Goal: Task Accomplishment & Management: Complete application form

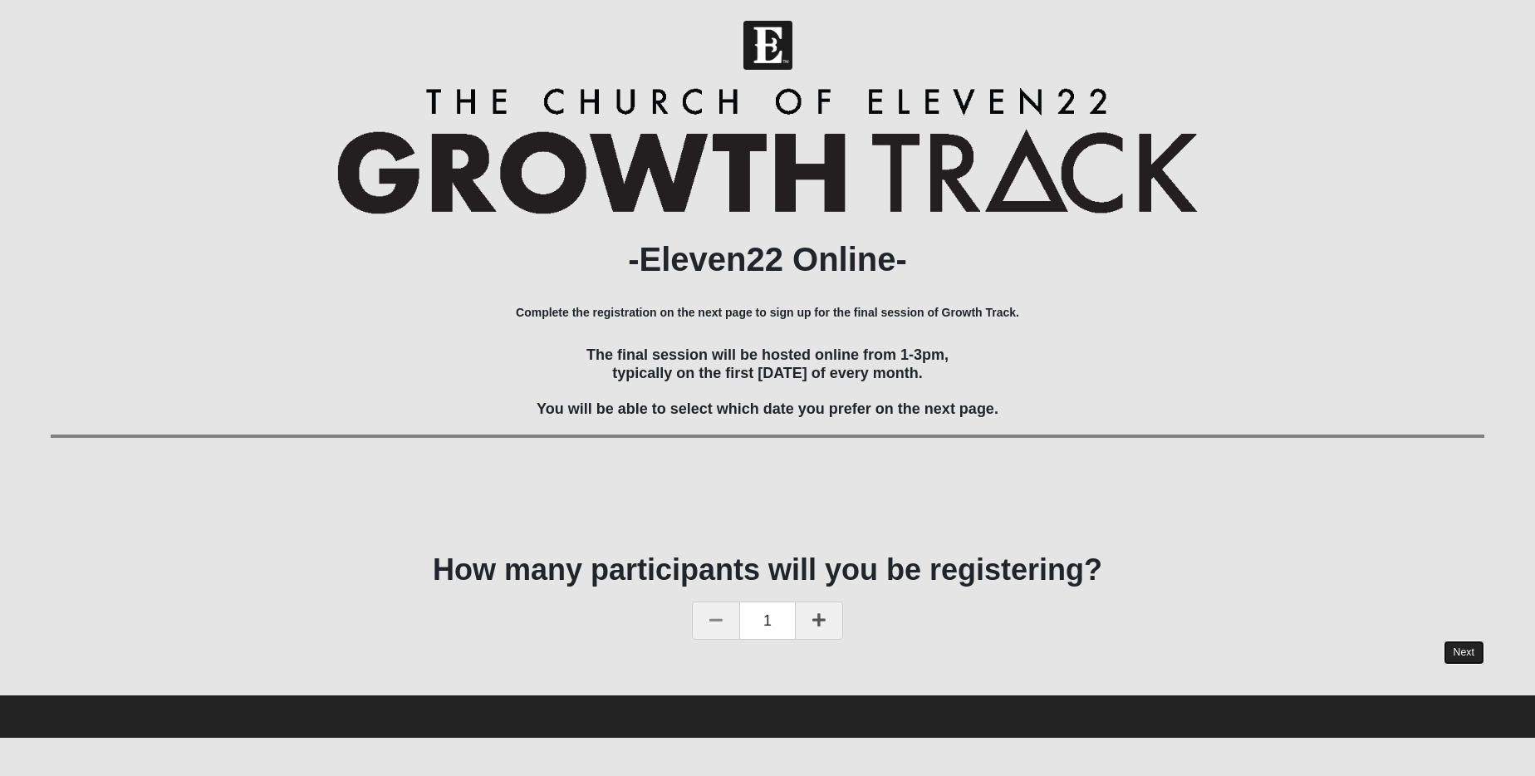
click at [1454, 650] on link "Next" at bounding box center [1464, 652] width 41 height 24
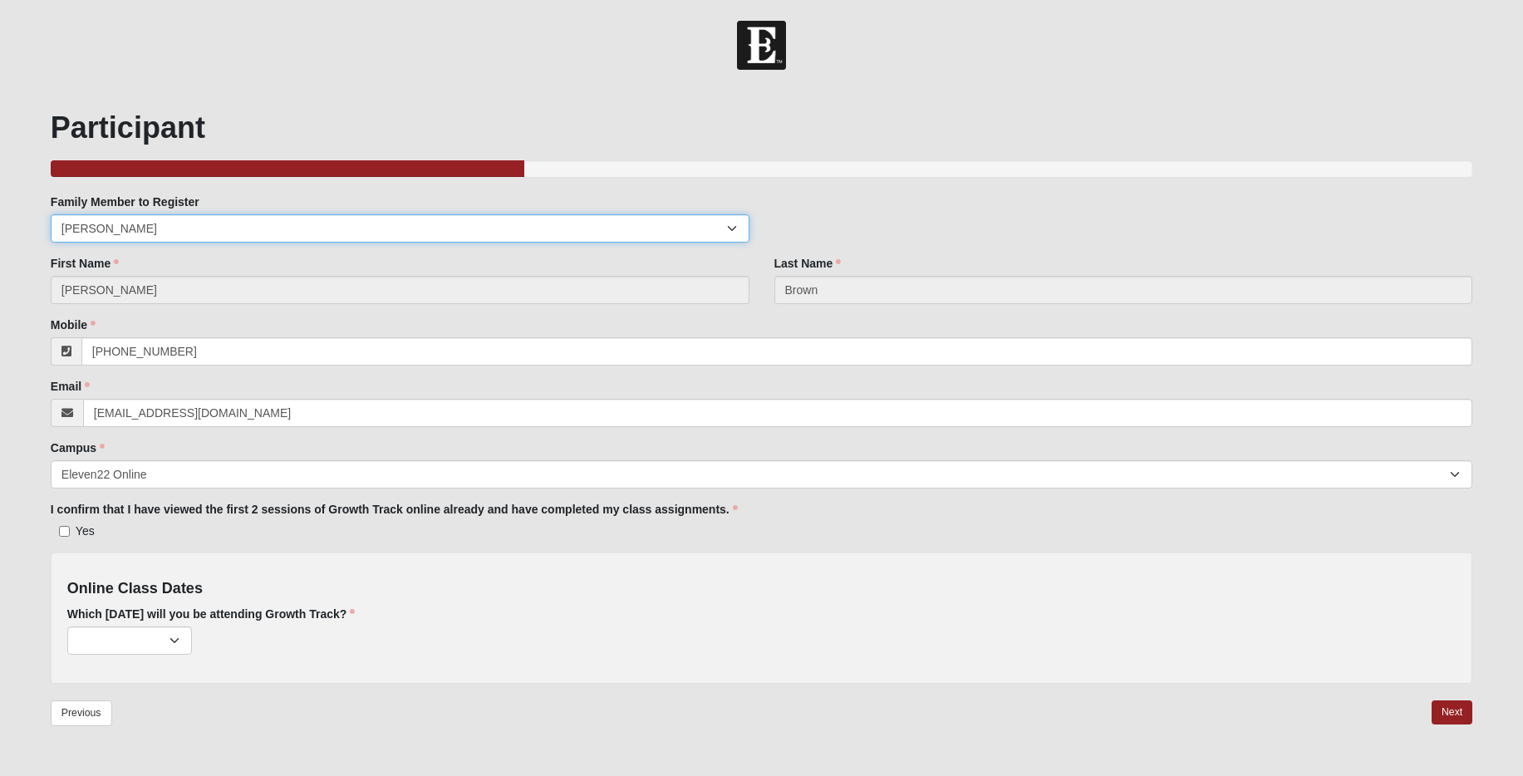
click at [212, 229] on select "[PERSON_NAME]" at bounding box center [400, 228] width 699 height 28
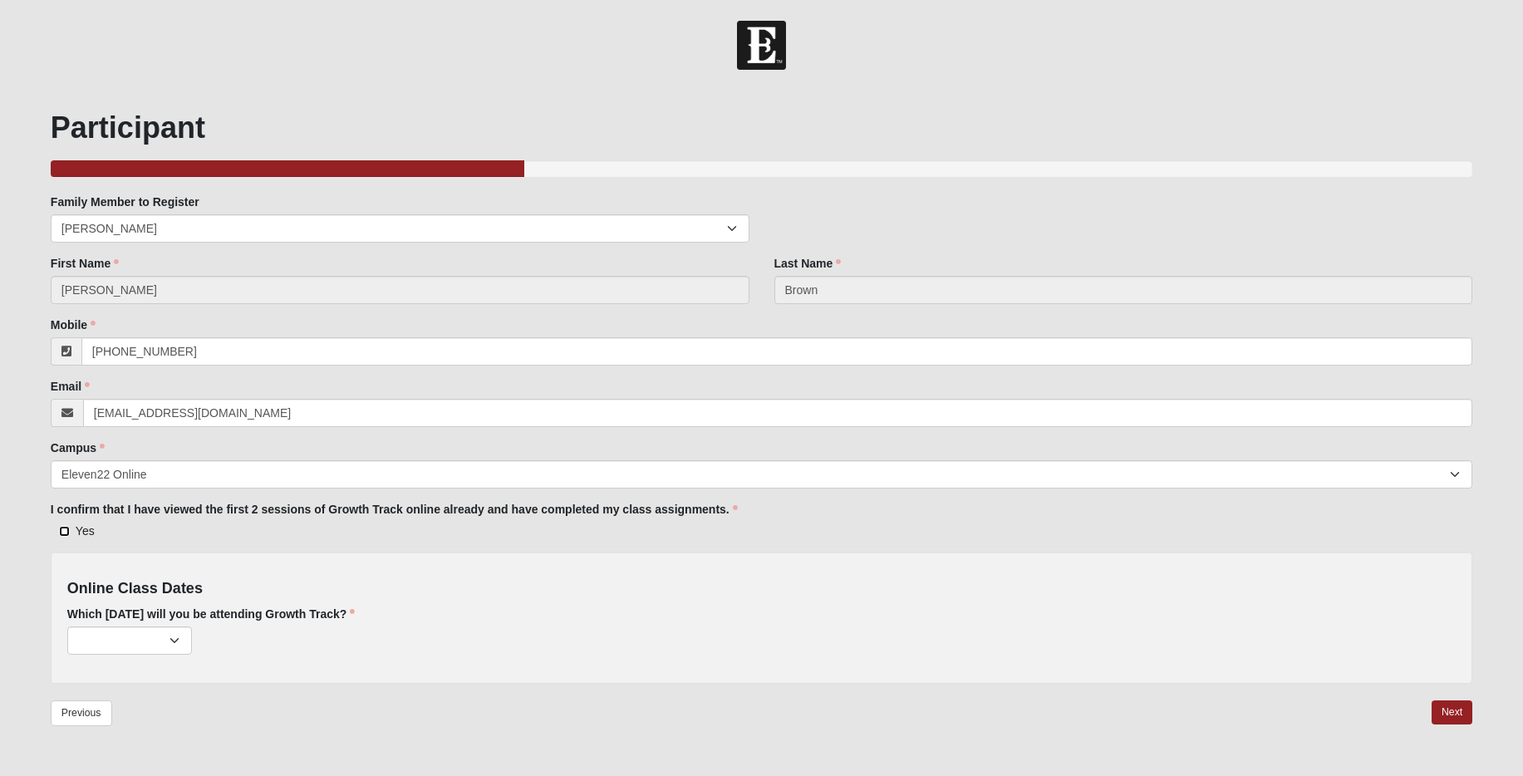
click at [64, 527] on input "Yes" at bounding box center [64, 531] width 11 height 11
checkbox input "true"
click at [169, 640] on select "[DATE] (196 remaining) [DATE] (185 remaining) [DATE] (193 remaining) [DATE] (20…" at bounding box center [129, 640] width 125 height 28
select select "759"
click at [67, 626] on select "[DATE] (196 remaining) [DATE] (185 remaining) [DATE] (193 remaining) [DATE] (20…" at bounding box center [129, 640] width 125 height 28
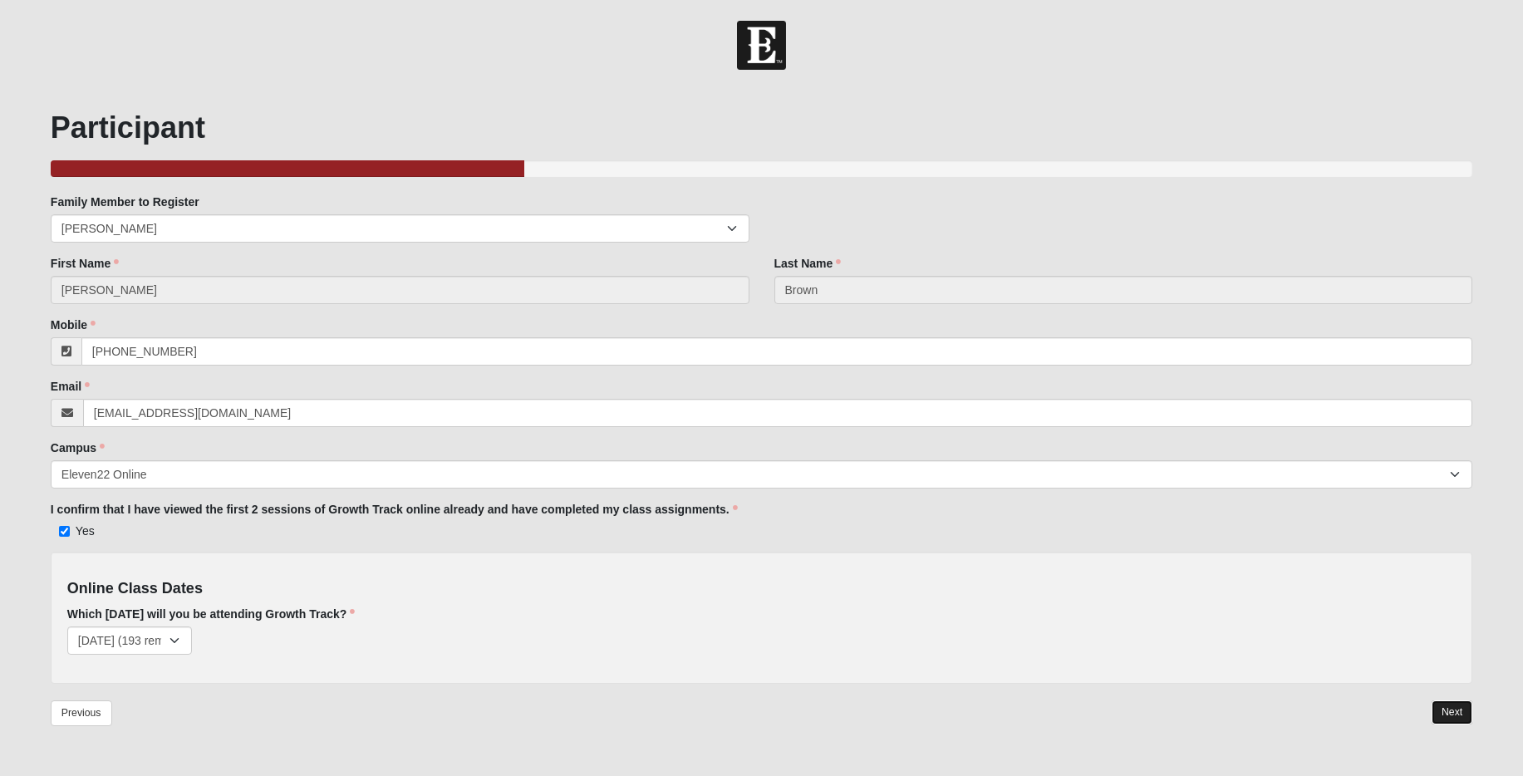
click at [1454, 714] on link "Next" at bounding box center [1451, 712] width 41 height 24
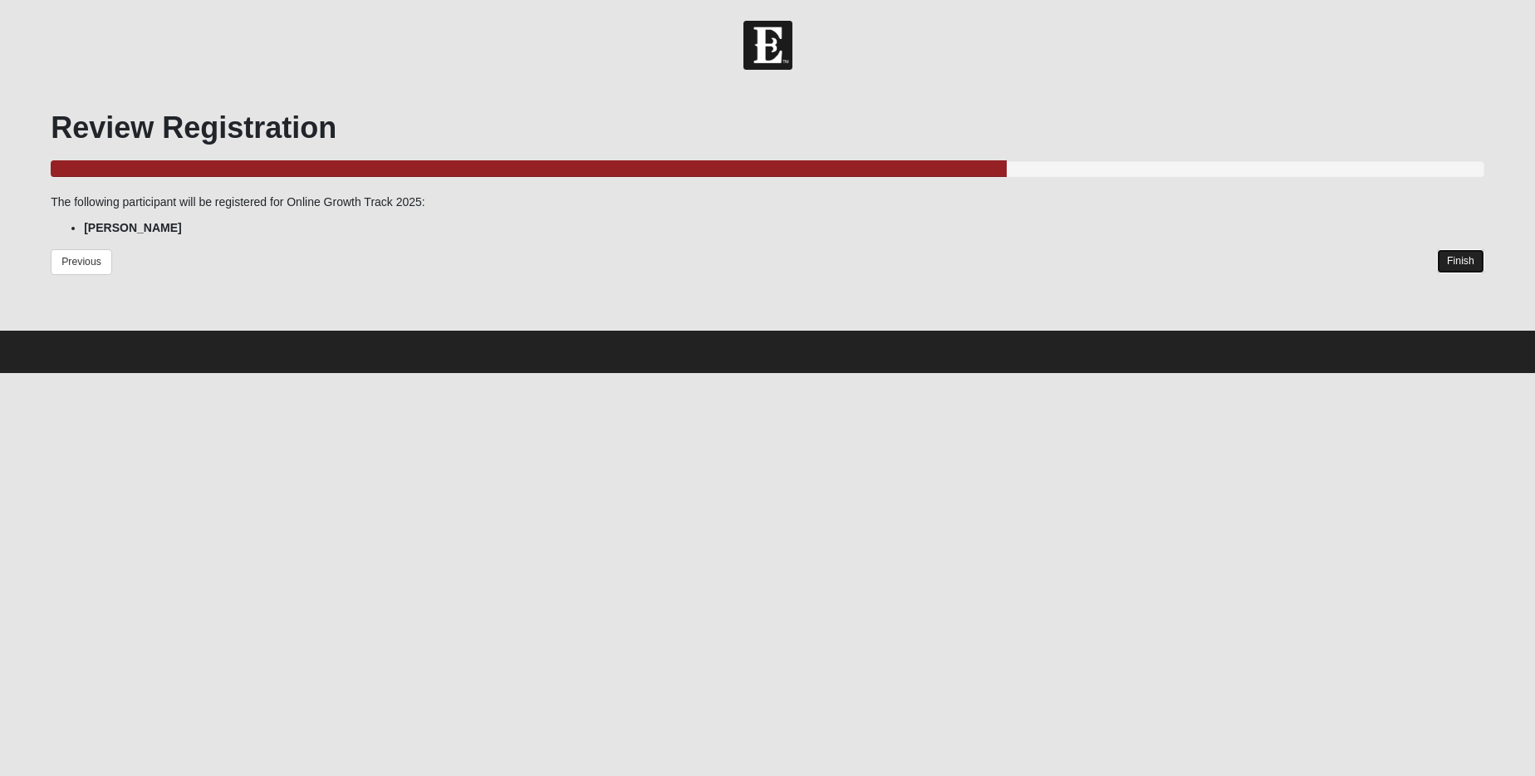
click at [1466, 261] on link "Finish" at bounding box center [1460, 261] width 47 height 24
